Goal: Task Accomplishment & Management: Manage account settings

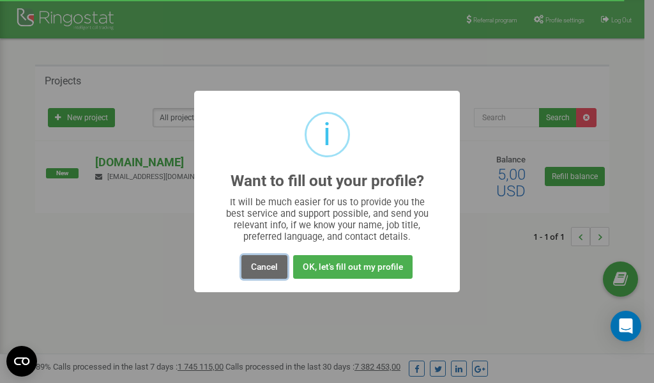
click at [260, 266] on button "Cancel" at bounding box center [265, 267] width 46 height 24
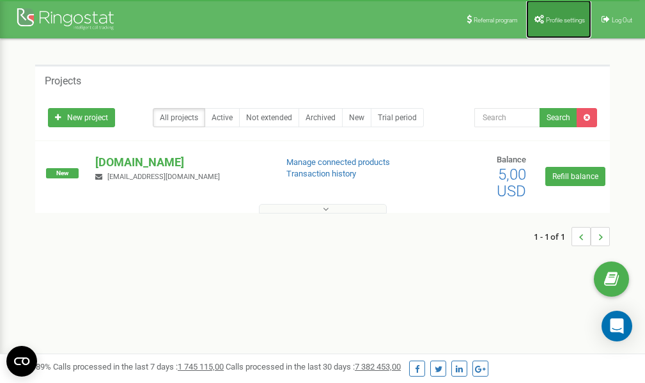
click at [550, 22] on span "Profile settings" at bounding box center [565, 20] width 39 height 7
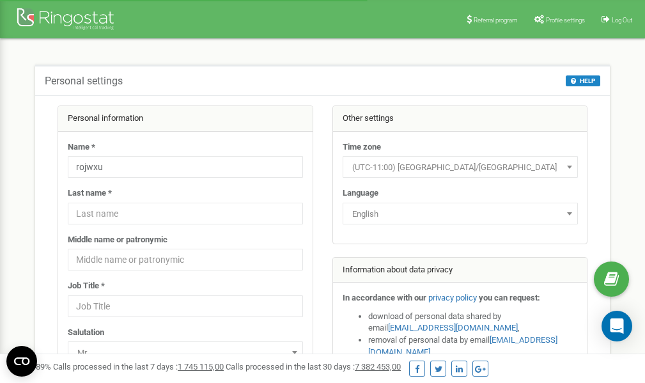
scroll to position [64, 0]
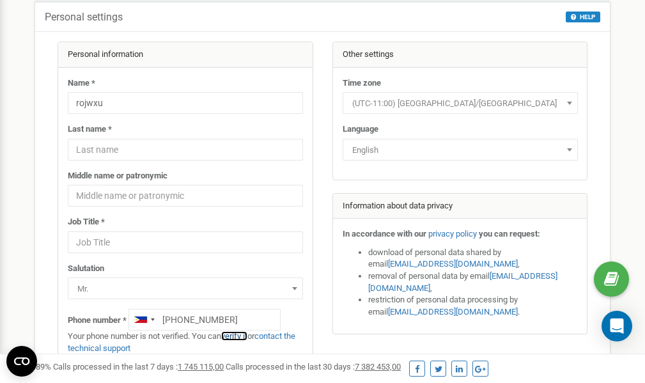
click at [240, 337] on link "verify it" at bounding box center [234, 336] width 26 height 10
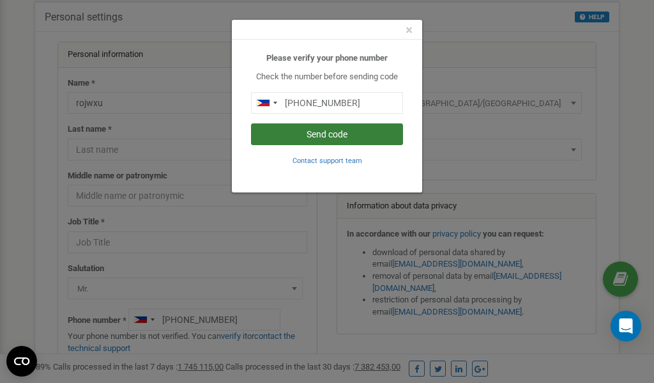
click at [338, 138] on button "Send code" at bounding box center [327, 134] width 152 height 22
